Goal: Task Accomplishment & Management: Manage account settings

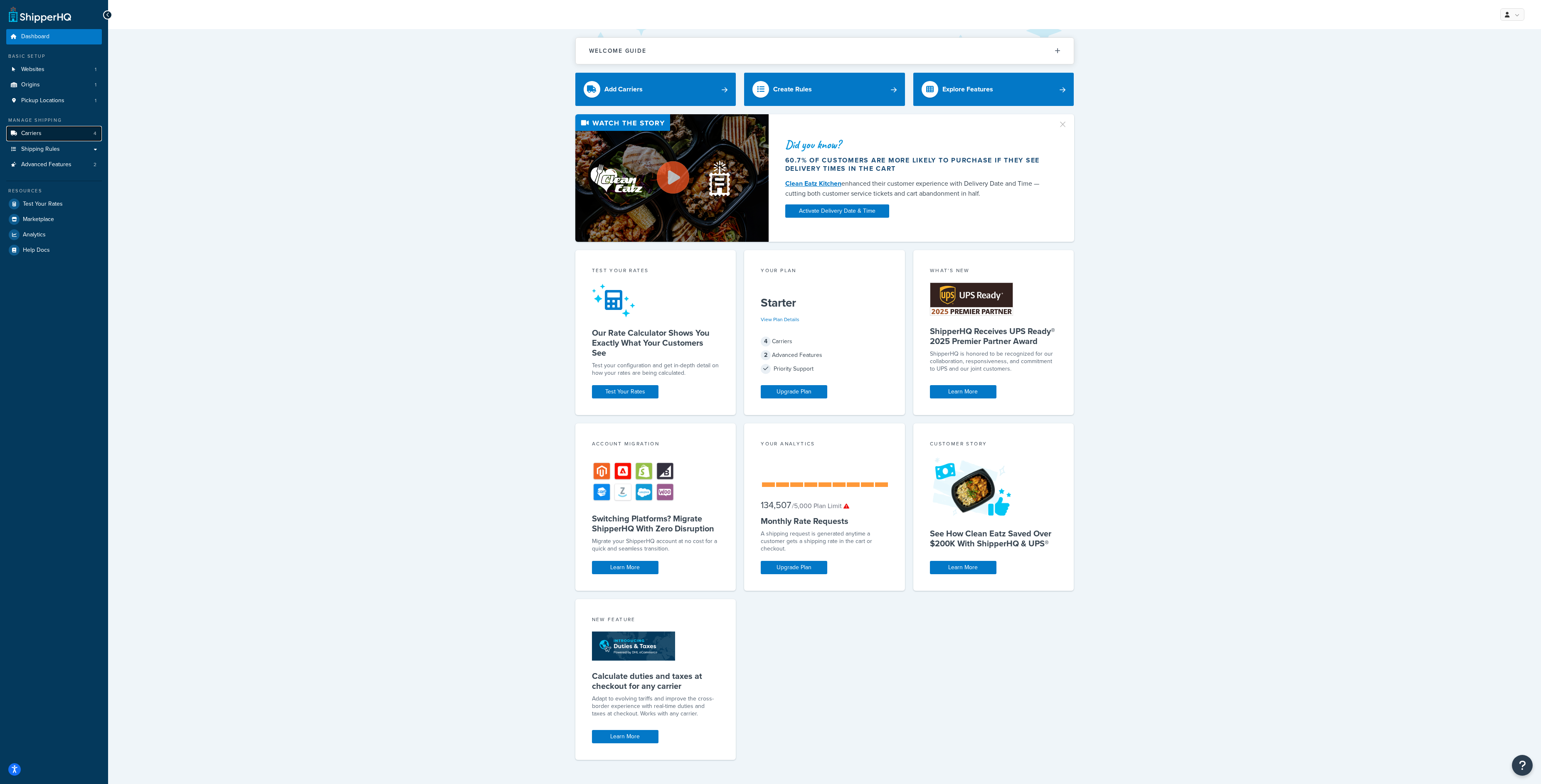
click at [45, 136] on link "Carriers 4" at bounding box center [54, 133] width 96 height 15
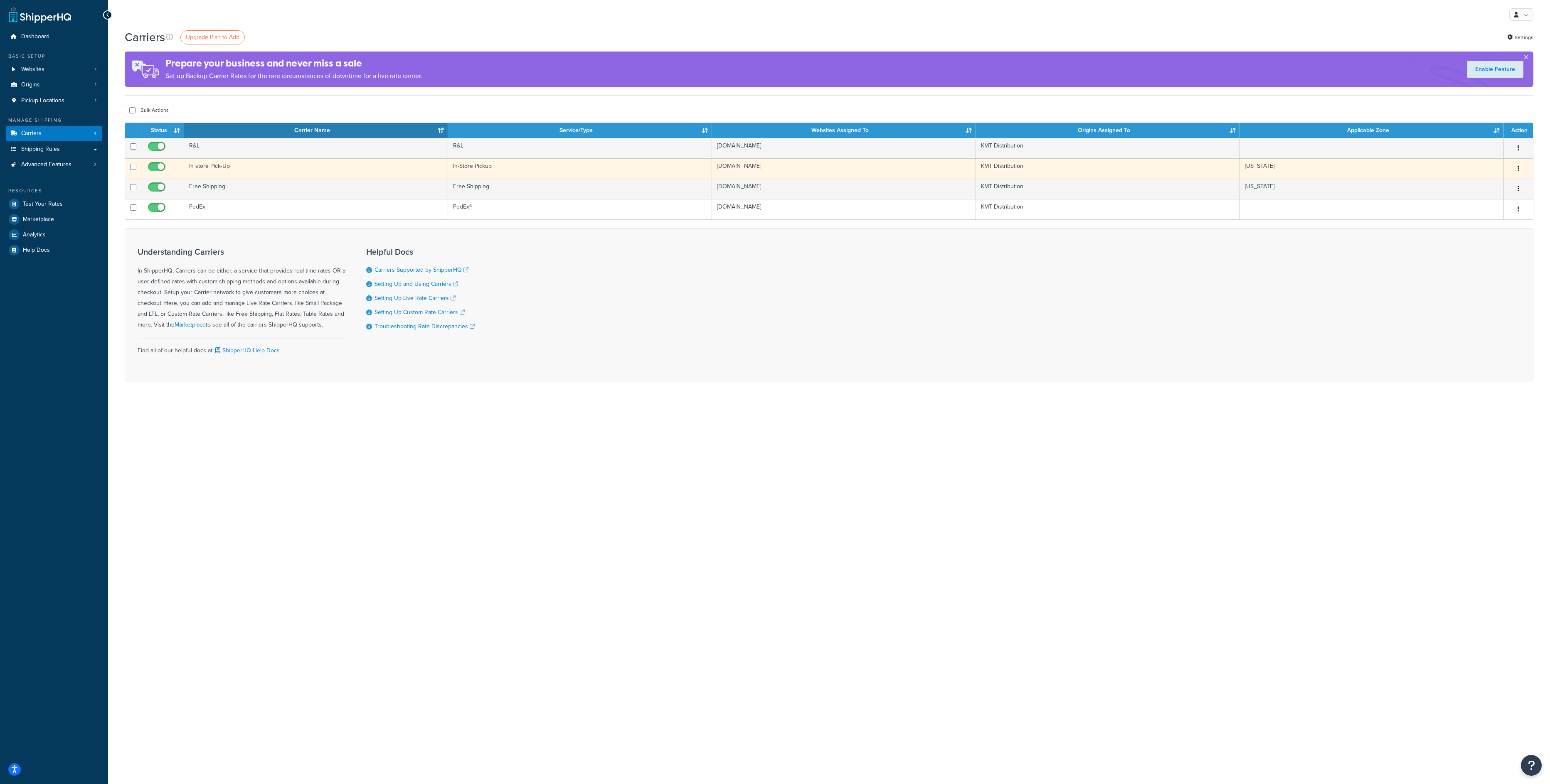
click at [206, 165] on td "In store Pick-Up" at bounding box center [316, 168] width 264 height 20
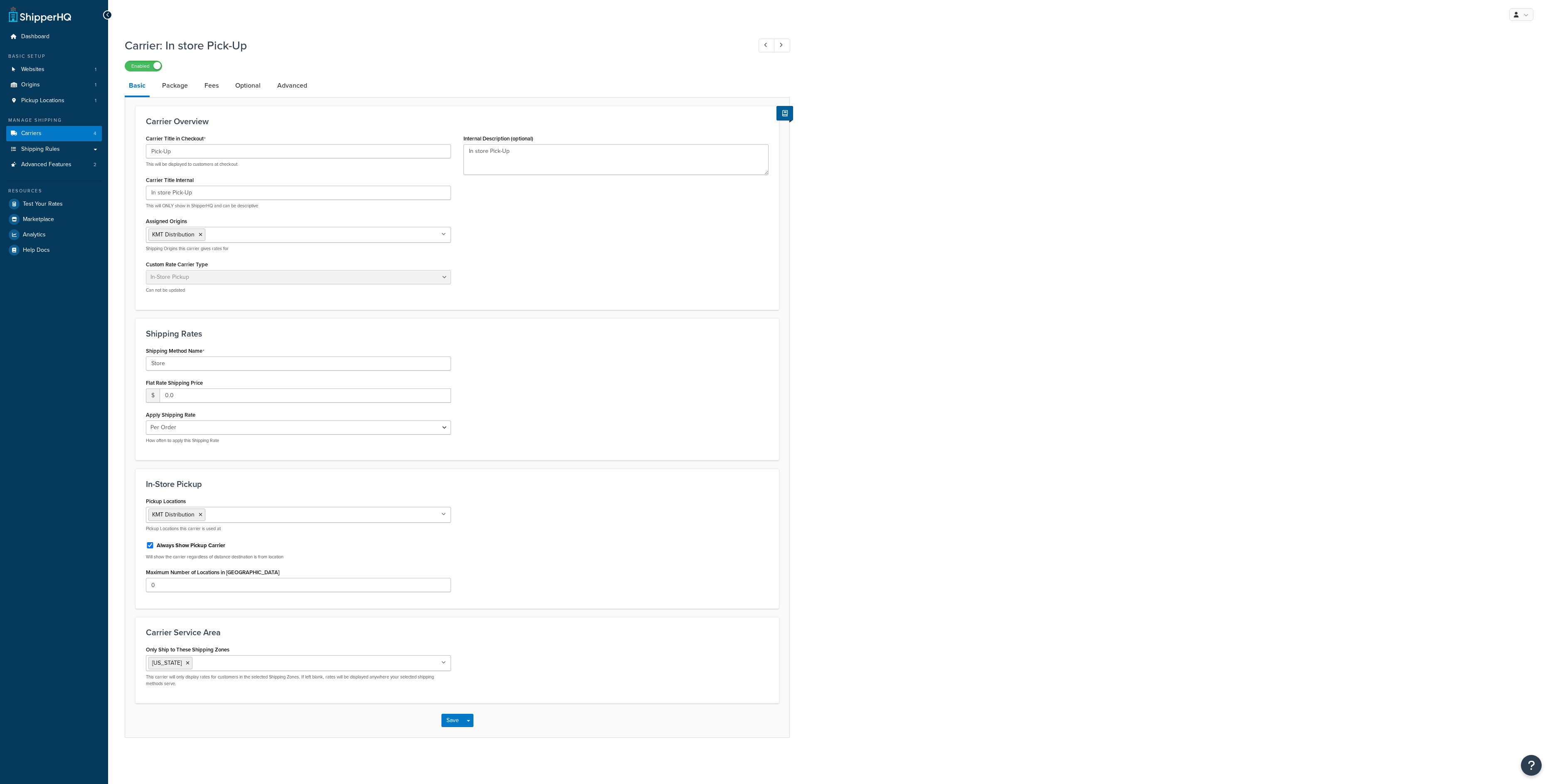
select select "pickup"
drag, startPoint x: 515, startPoint y: 154, endPoint x: 420, endPoint y: 155, distance: 95.0
click at [420, 155] on div "Carrier Title in Checkout Pick-Up This will be displayed to customers at checko…" at bounding box center [457, 217] width 636 height 168
click at [217, 199] on input "In store Pick-Up" at bounding box center [298, 193] width 305 height 15
drag, startPoint x: 170, startPoint y: 193, endPoint x: 122, endPoint y: 197, distance: 48.2
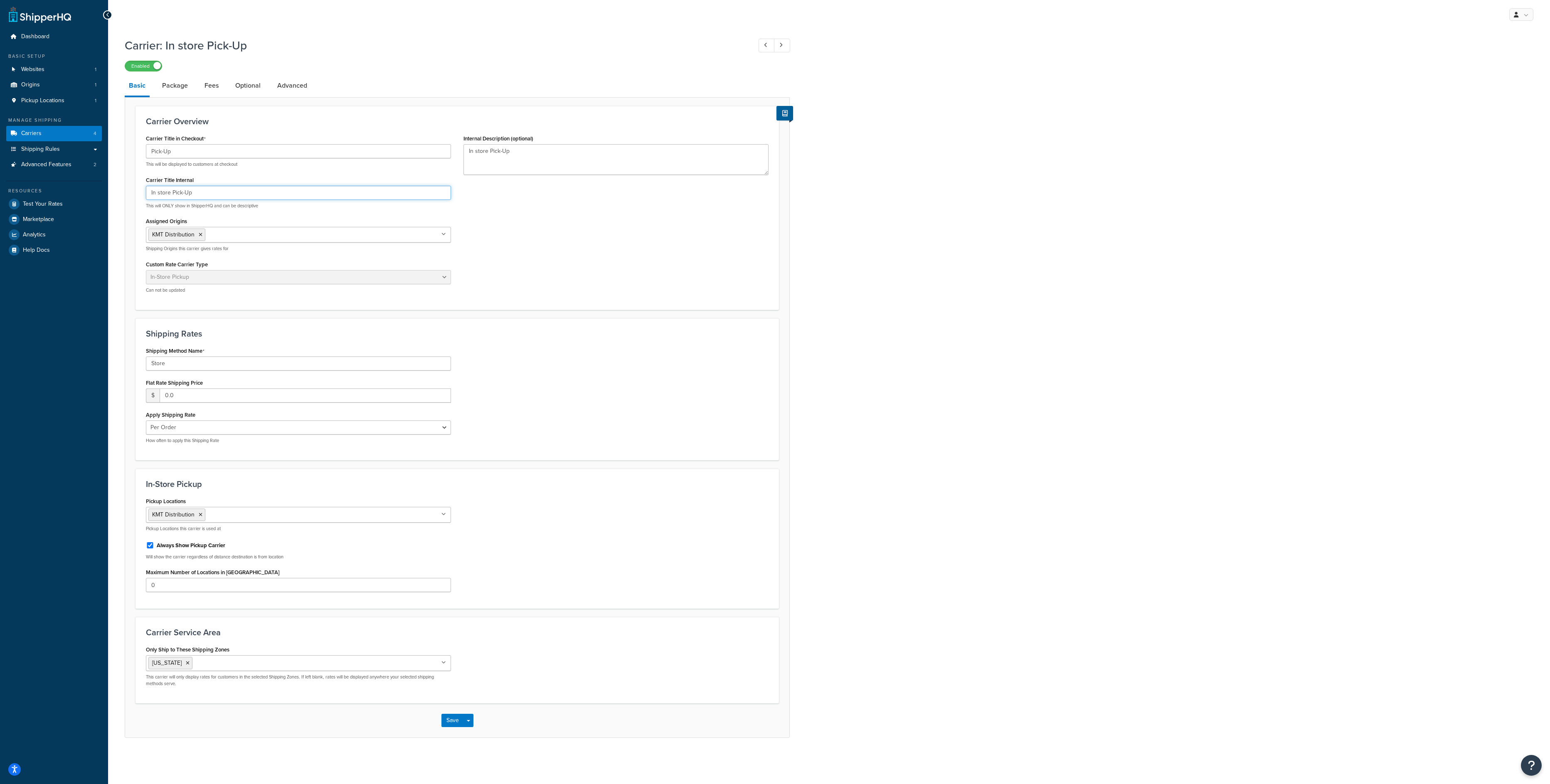
click at [122, 197] on div "Carrier: In store Pick-Up Enabled Basic Package Fees Optional Advanced Carrier …" at bounding box center [830, 396] width 1443 height 726
click at [176, 365] on input "Store" at bounding box center [298, 364] width 305 height 15
